Goal: Navigation & Orientation: Understand site structure

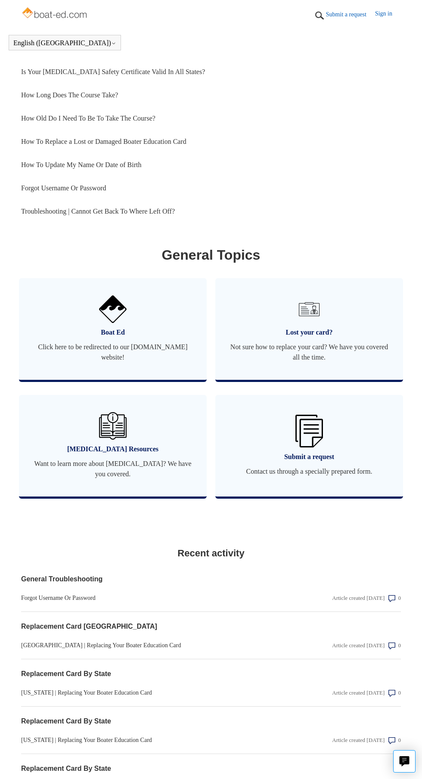
scroll to position [558, 0]
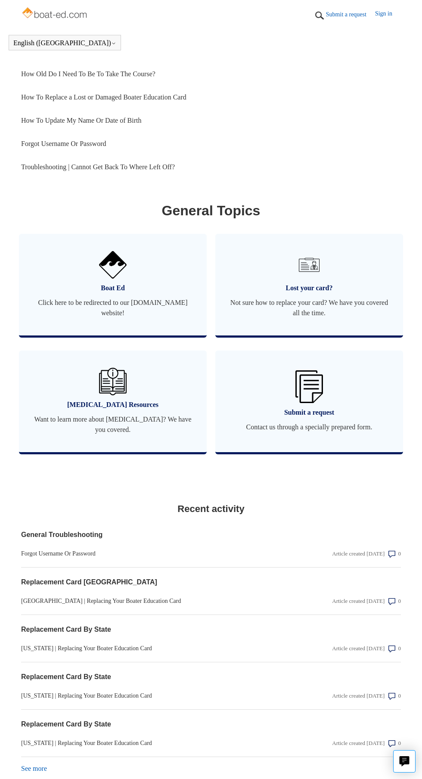
click at [40, 769] on link "See more items from recent activity" at bounding box center [34, 768] width 26 height 7
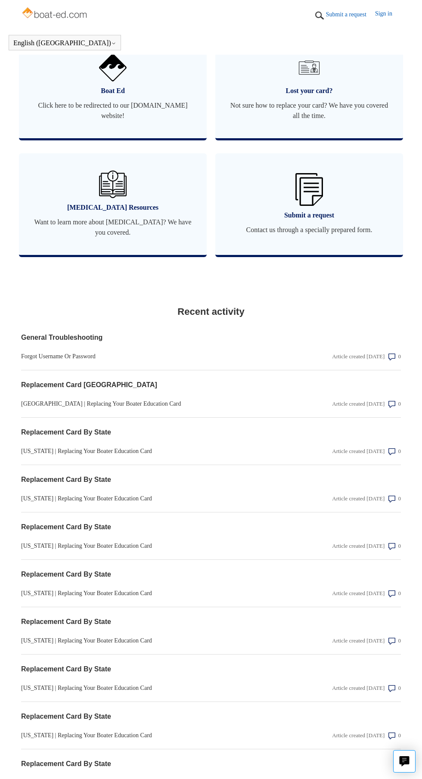
scroll to position [795, 0]
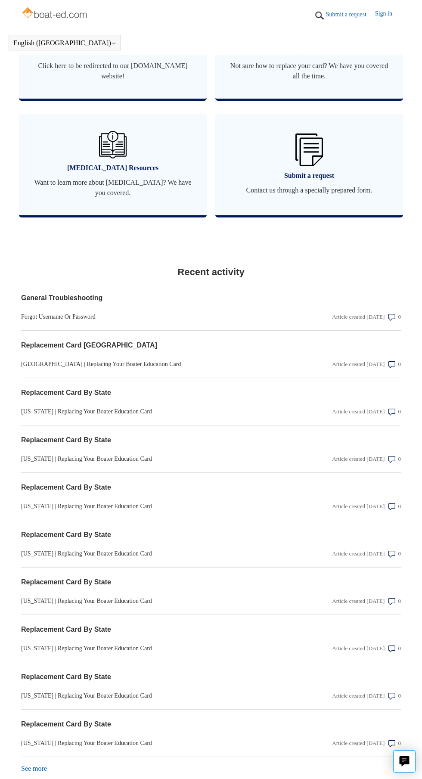
click at [45, 768] on link "See more items from recent activity" at bounding box center [34, 768] width 26 height 7
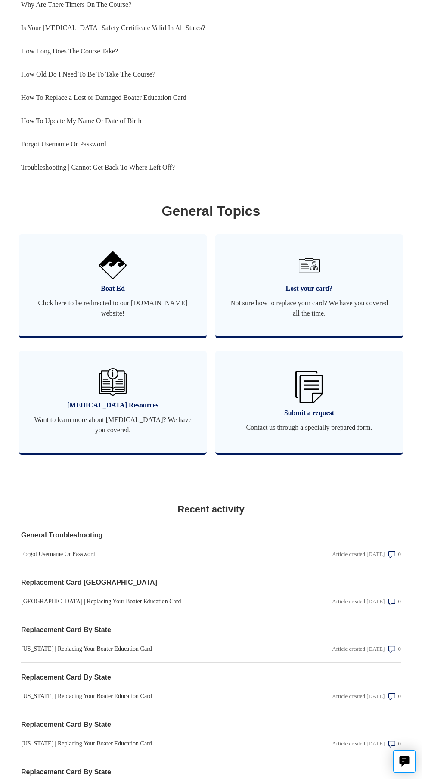
scroll to position [0, 0]
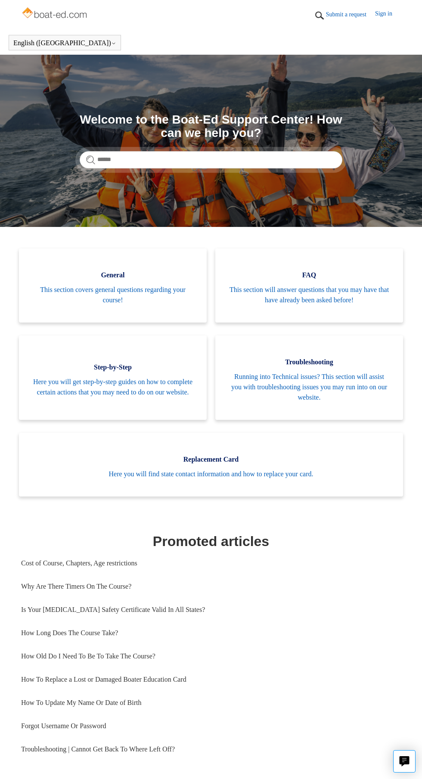
click at [80, 18] on img at bounding box center [55, 13] width 68 height 17
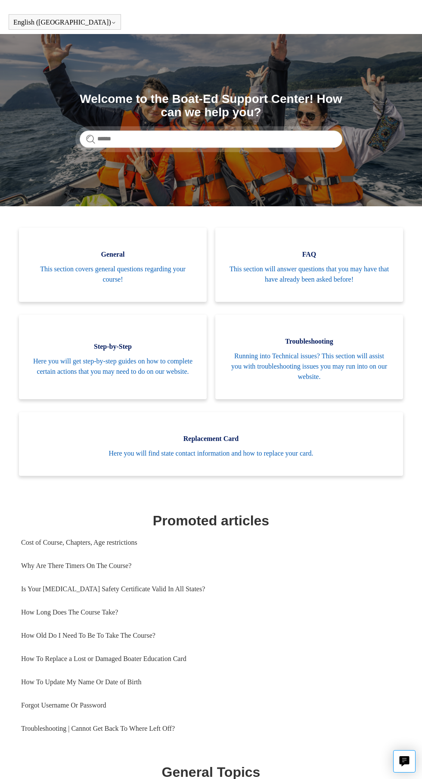
scroll to position [26, 0]
